Goal: Task Accomplishment & Management: Use online tool/utility

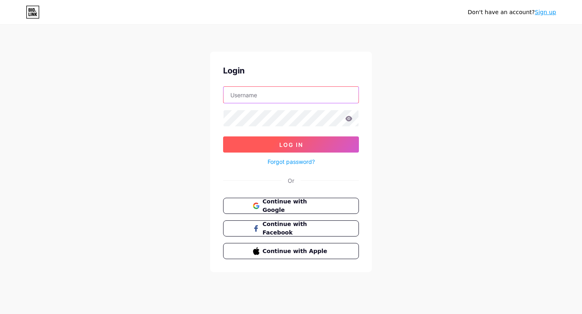
type input "asecret"
click at [298, 144] on span "Log In" at bounding box center [291, 144] width 24 height 7
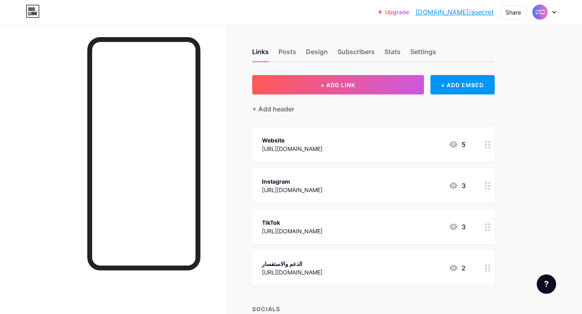
click at [455, 145] on icon at bounding box center [453, 144] width 8 height 6
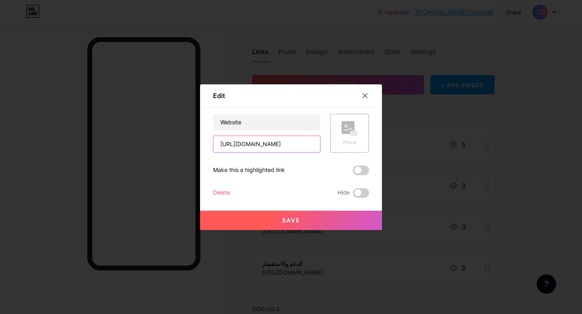
click at [291, 147] on input "[URL][DOMAIN_NAME]" at bounding box center [266, 144] width 107 height 16
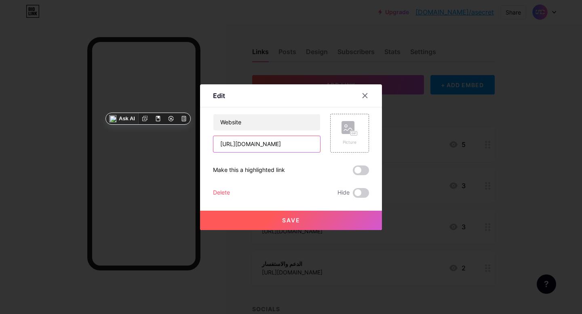
click at [291, 147] on input "[URL][DOMAIN_NAME]" at bounding box center [266, 144] width 107 height 16
click at [363, 96] on icon at bounding box center [365, 96] width 6 height 6
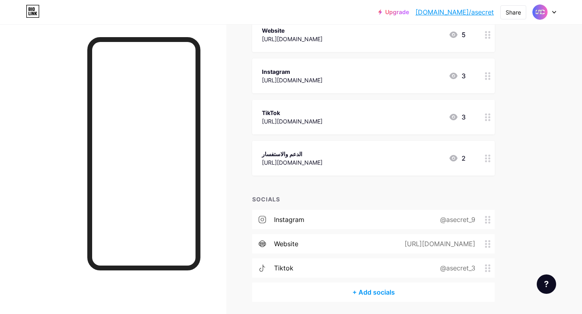
scroll to position [110, 0]
click at [542, 124] on div "Upgrade [DOMAIN_NAME]/asecre... [DOMAIN_NAME]/asecret Share Switch accounts A S…" at bounding box center [291, 116] width 582 height 453
